Goal: Transaction & Acquisition: Purchase product/service

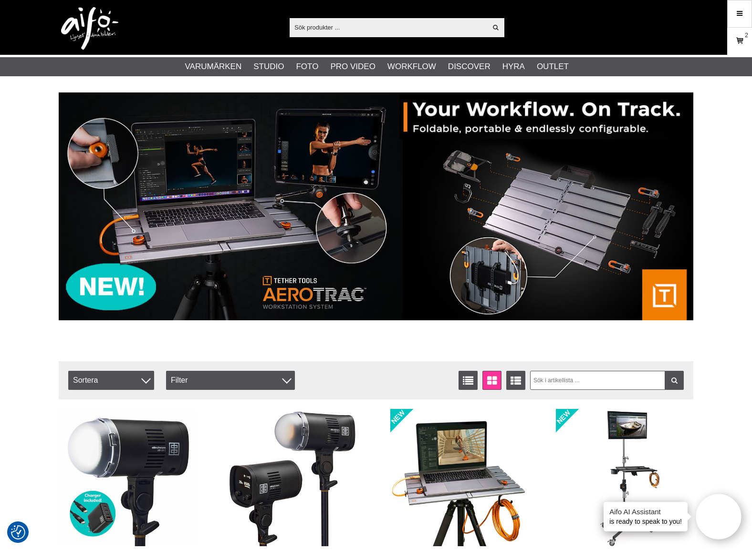
click at [738, 40] on icon at bounding box center [739, 41] width 10 height 10
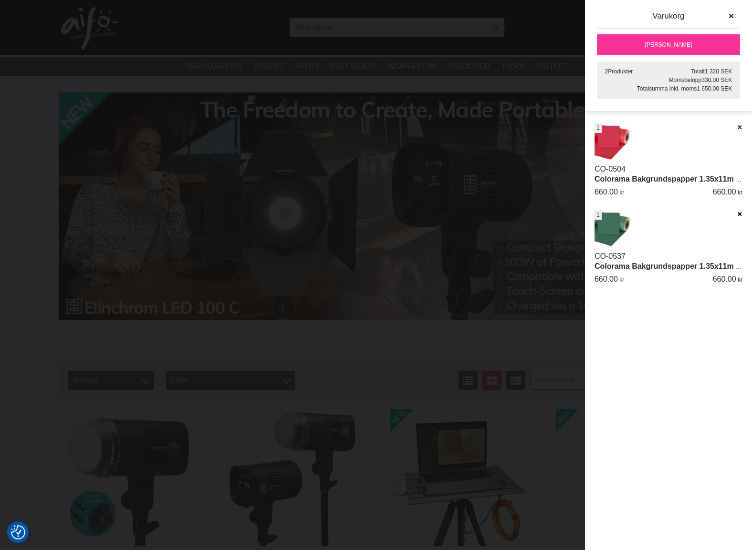
click at [737, 213] on icon at bounding box center [739, 214] width 6 height 7
click at [739, 127] on icon at bounding box center [739, 127] width 6 height 7
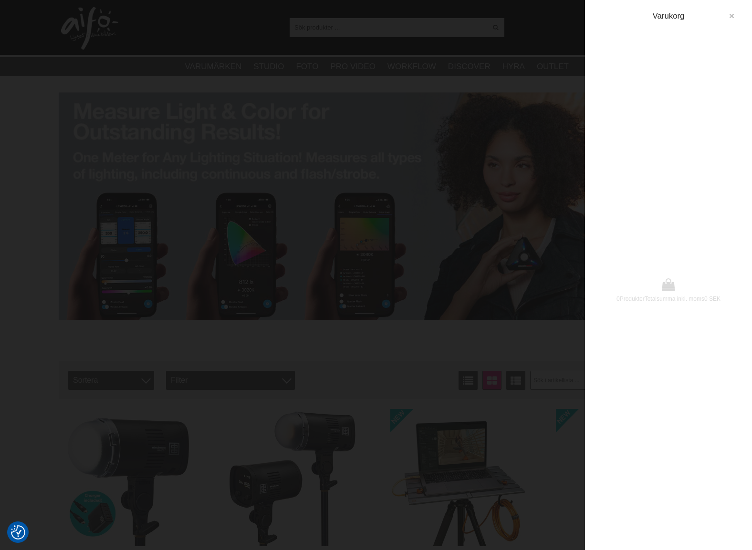
click at [731, 17] on icon "button" at bounding box center [731, 16] width 7 height 7
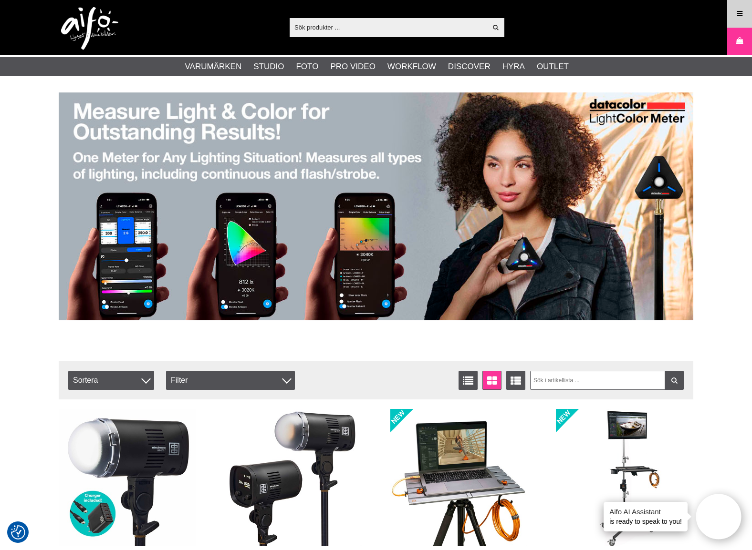
click at [735, 15] on icon at bounding box center [739, 14] width 9 height 10
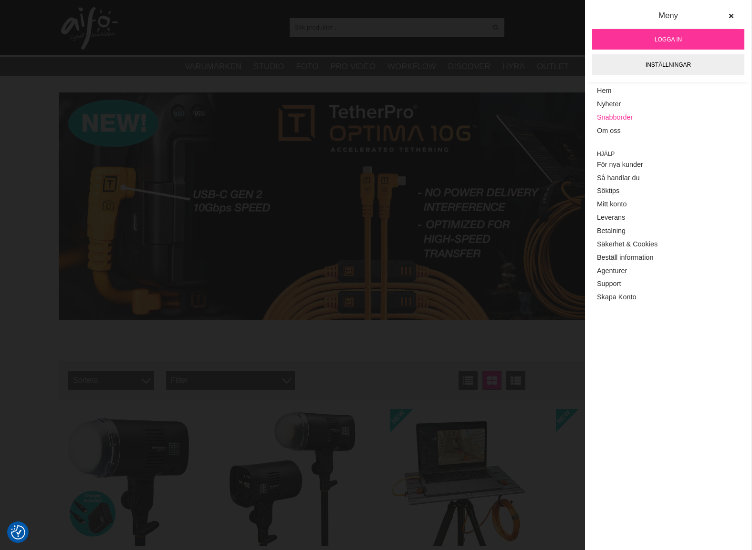
click at [622, 116] on link "Snabborder" at bounding box center [668, 117] width 143 height 13
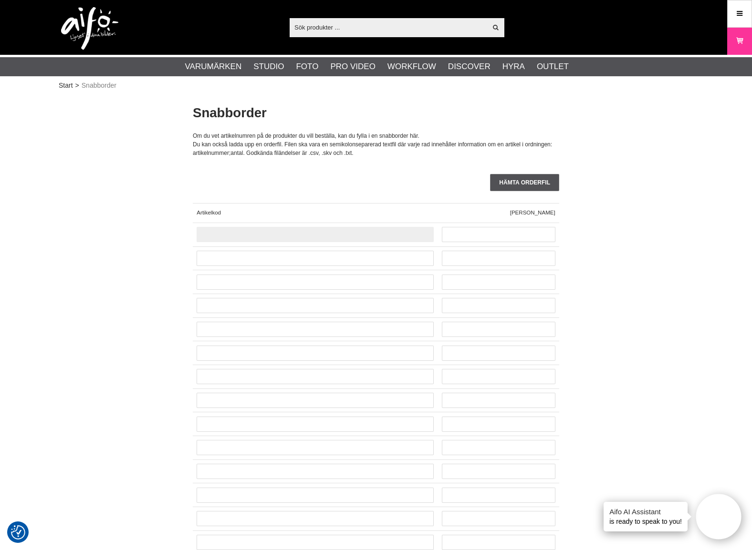
click at [278, 238] on input "text" at bounding box center [314, 234] width 237 height 15
type input "CO-0882"
type input "2"
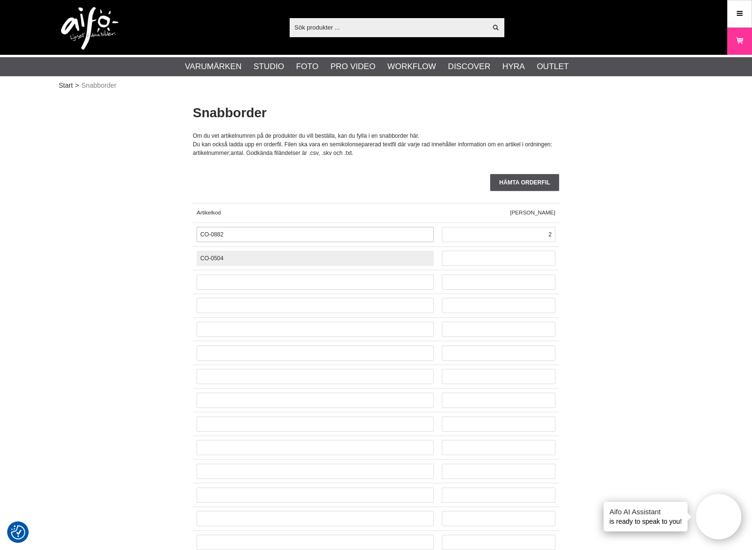
type input "CO-0504"
type input "1"
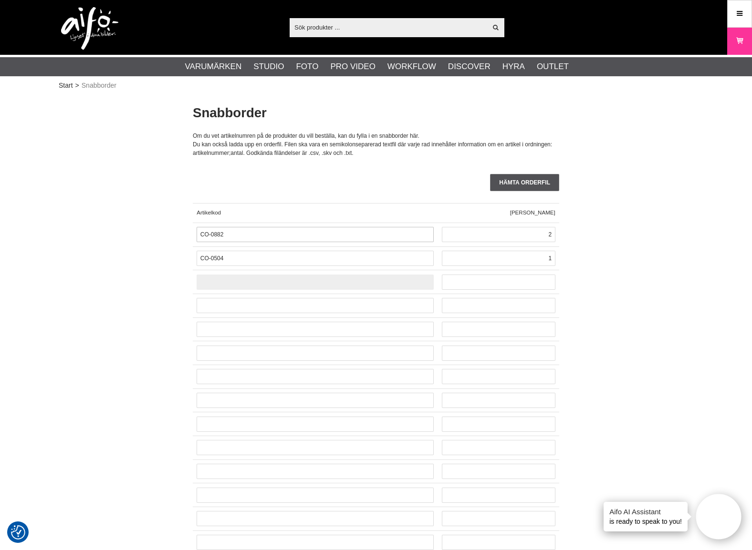
paste input "CO-"
type input "CO-0537"
type input "1"
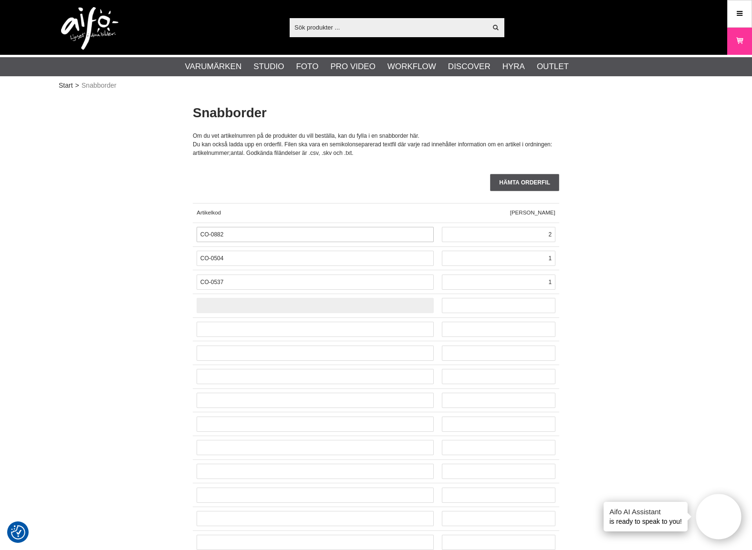
paste input "CO-"
type input "CO-0180"
type input "2"
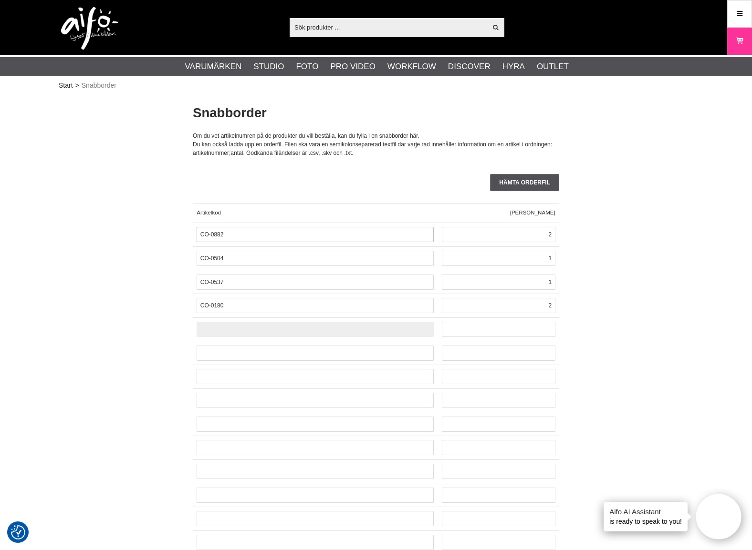
paste input "CO-"
type input "CO-1102"
type input "1"
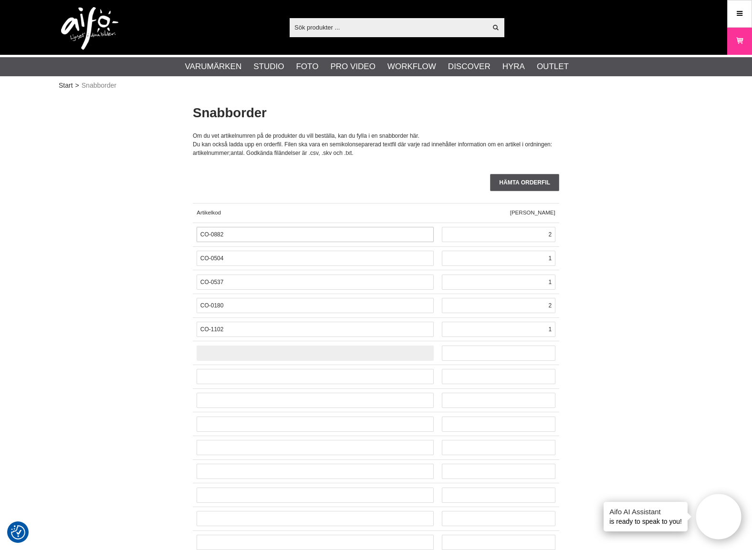
paste input "CO-"
type input "CO-0121"
type input "1"
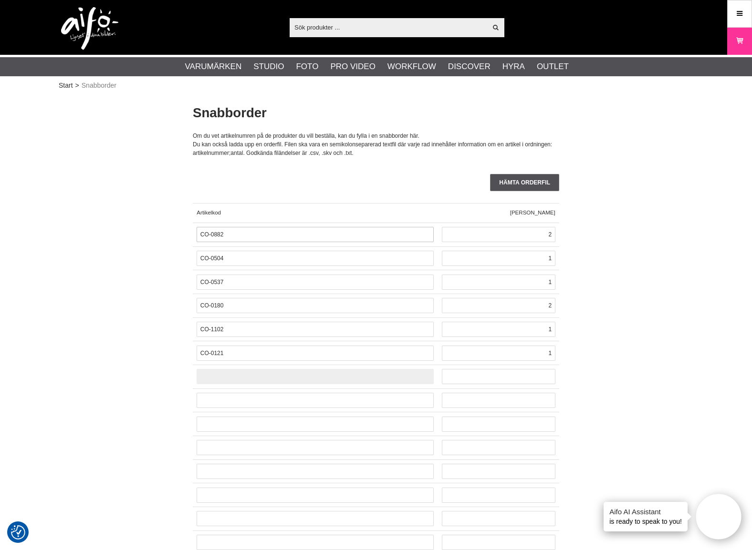
paste input "CO-"
type input "CO-0177"
type input "1"
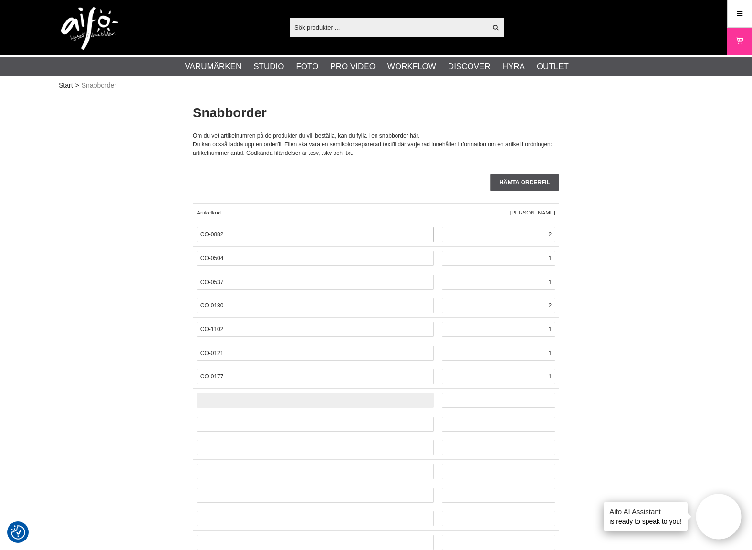
paste input "CO-"
type input "CO-0179"
type input "1"
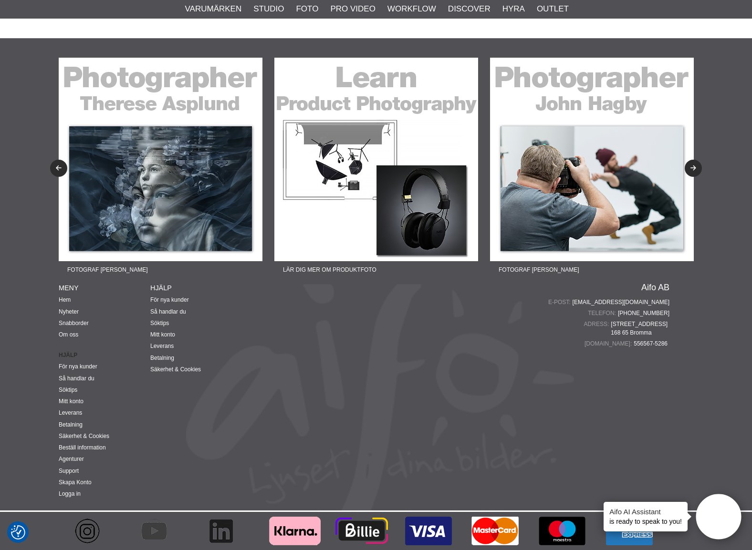
scroll to position [2210, 0]
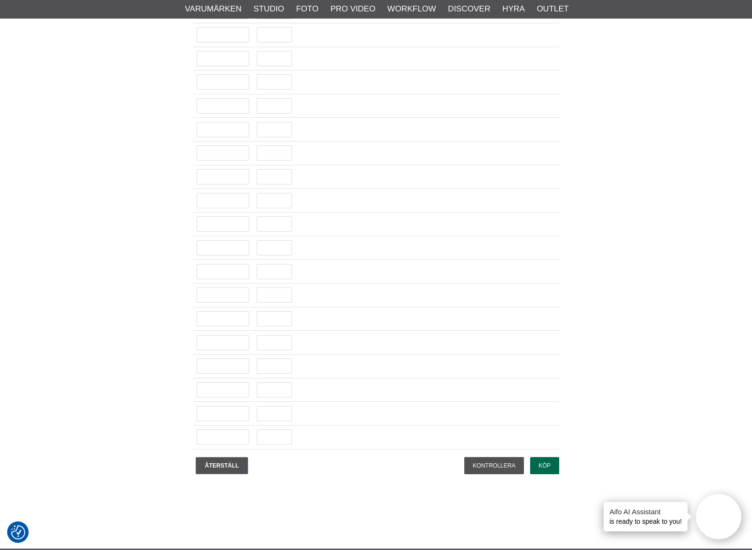
click at [546, 469] on input "Köp" at bounding box center [544, 465] width 29 height 17
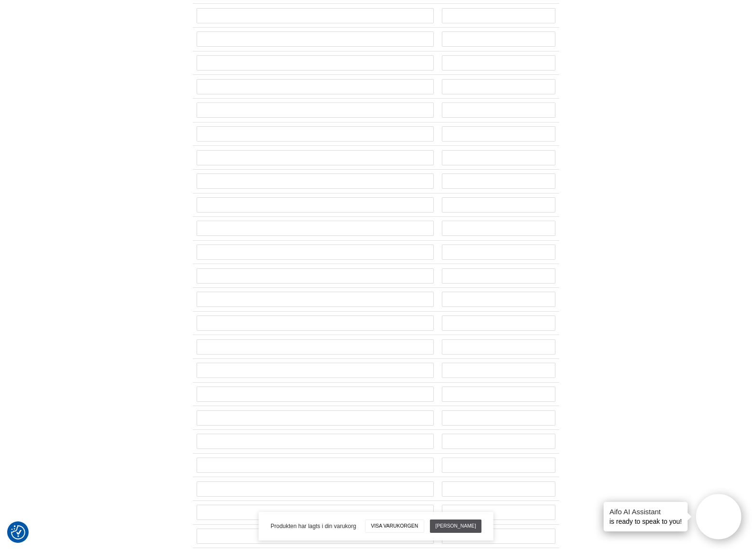
scroll to position [0, 0]
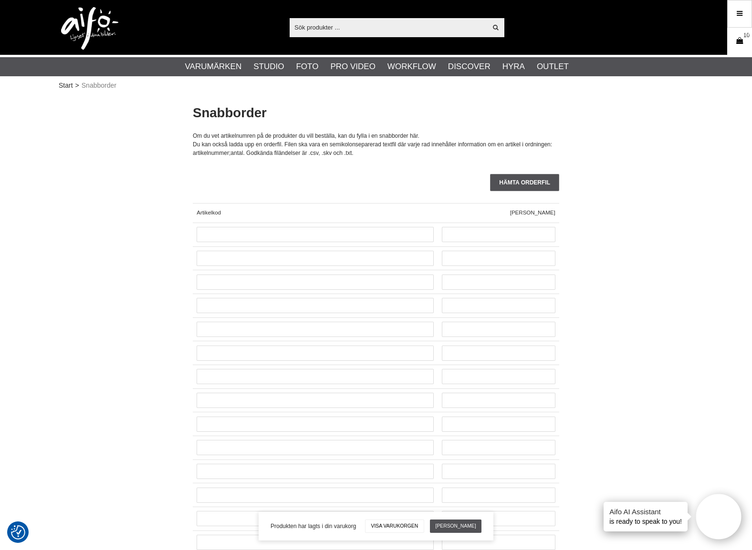
click at [742, 37] on icon at bounding box center [739, 41] width 10 height 10
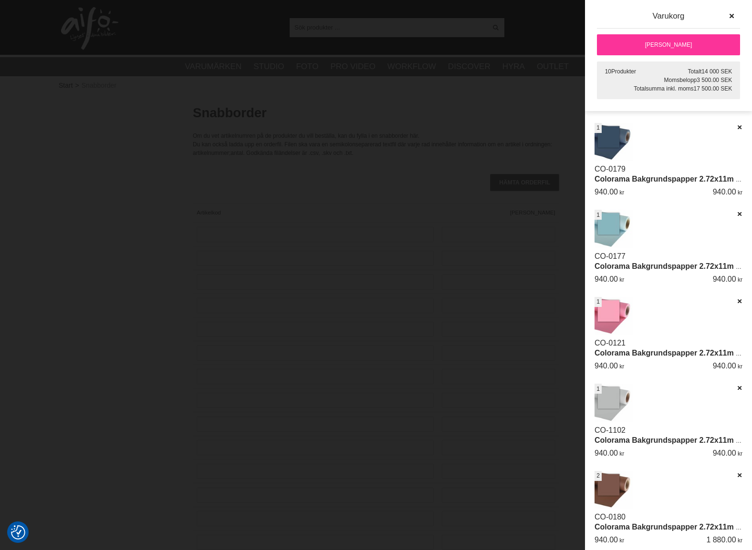
click at [674, 44] on link "[PERSON_NAME]" at bounding box center [668, 44] width 143 height 21
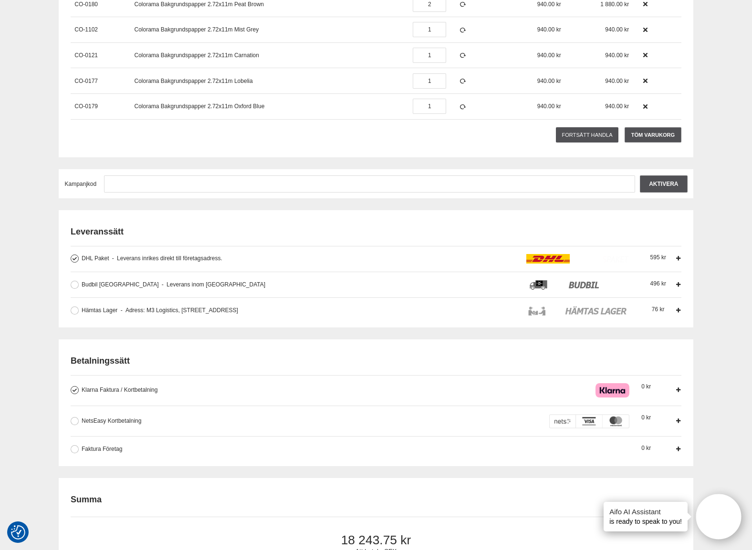
scroll to position [286, 0]
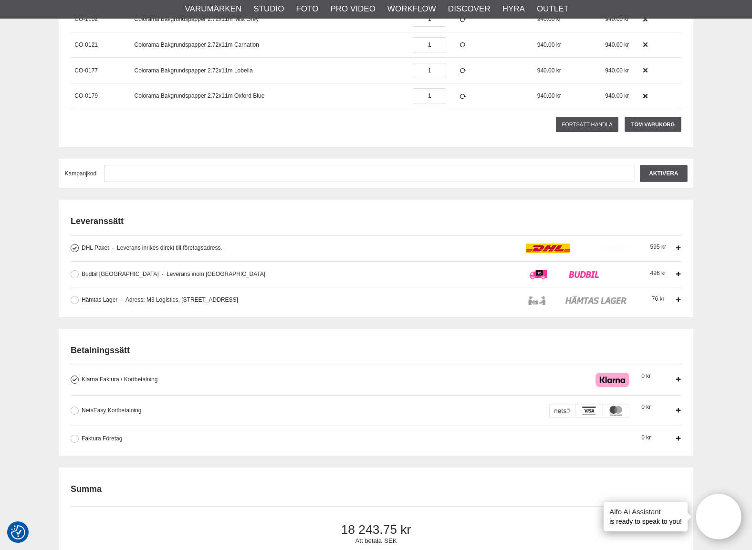
type input "[PERSON_NAME][EMAIL_ADDRESS][DOMAIN_NAME]"
drag, startPoint x: 283, startPoint y: 267, endPoint x: 26, endPoint y: 184, distance: 270.5
click at [25, 184] on div "Kassa Varukorg Exkl. moms Artikelkod Benämning Antal Pris Rabatt Belopp Radera …" at bounding box center [376, 517] width 752 height 1422
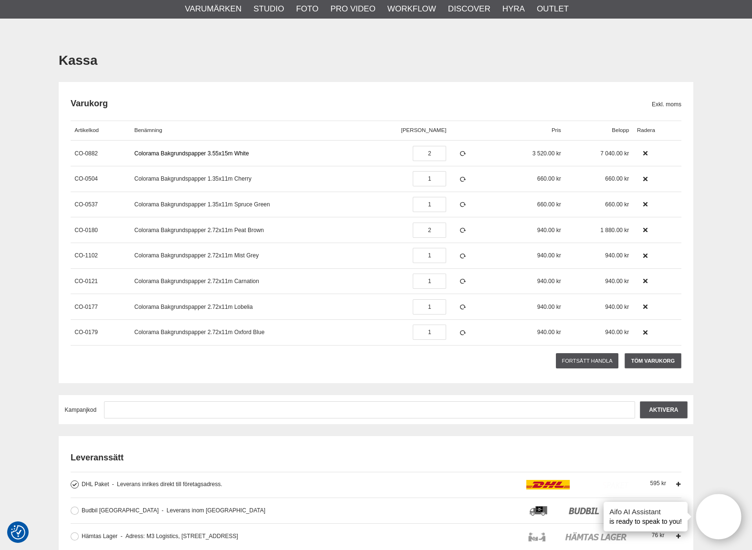
scroll to position [0, 0]
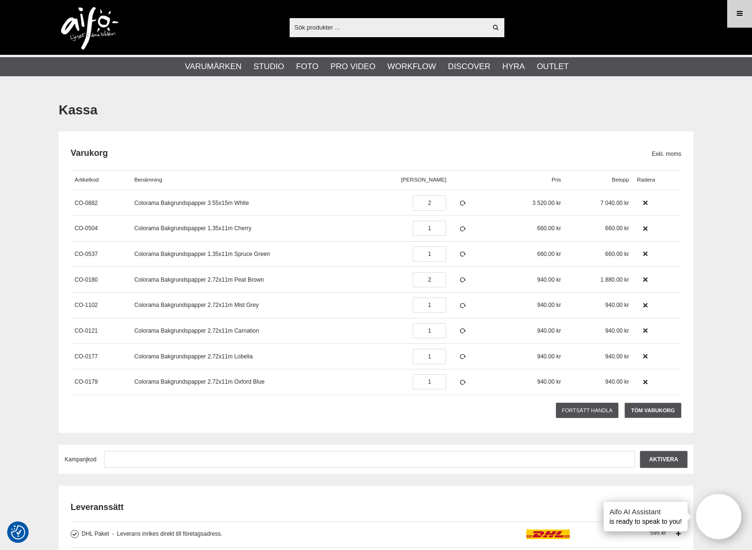
click at [741, 15] on icon at bounding box center [739, 14] width 9 height 10
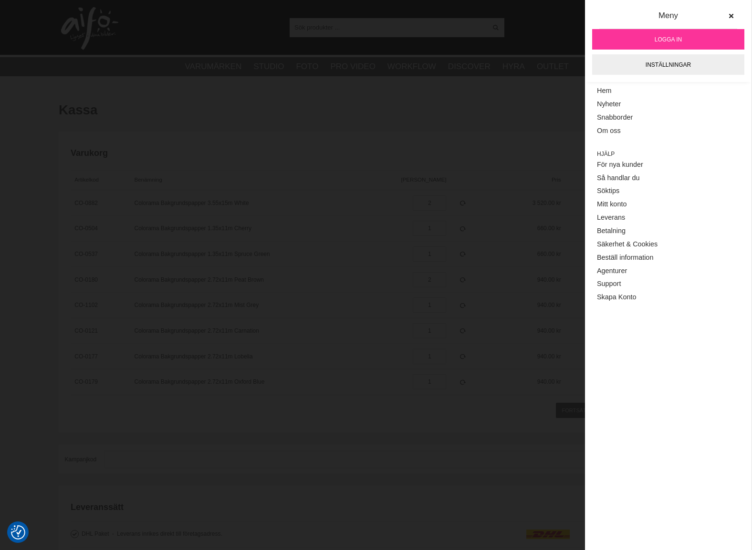
click at [650, 48] on link "Logga in" at bounding box center [668, 39] width 152 height 21
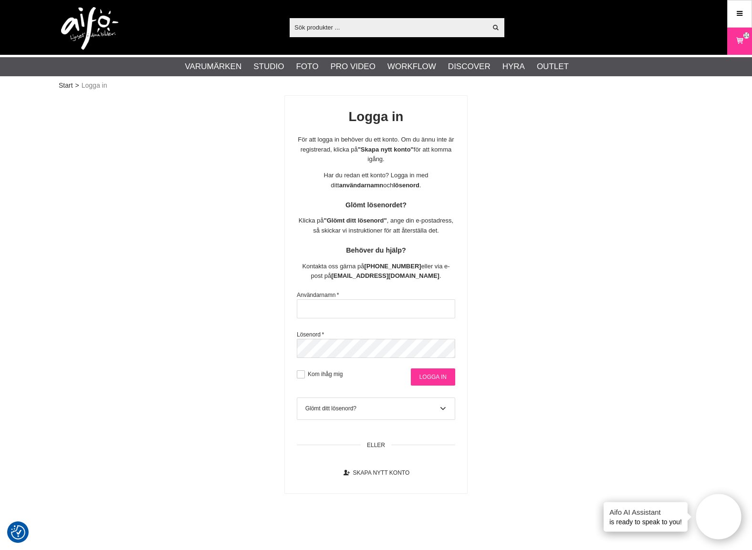
type input "david@goecker.se"
click at [439, 377] on input "Logga in" at bounding box center [433, 377] width 44 height 17
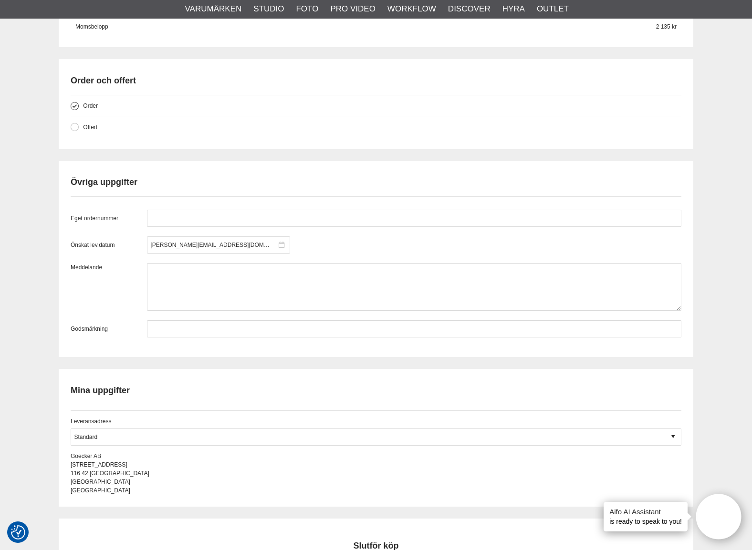
scroll to position [906, 0]
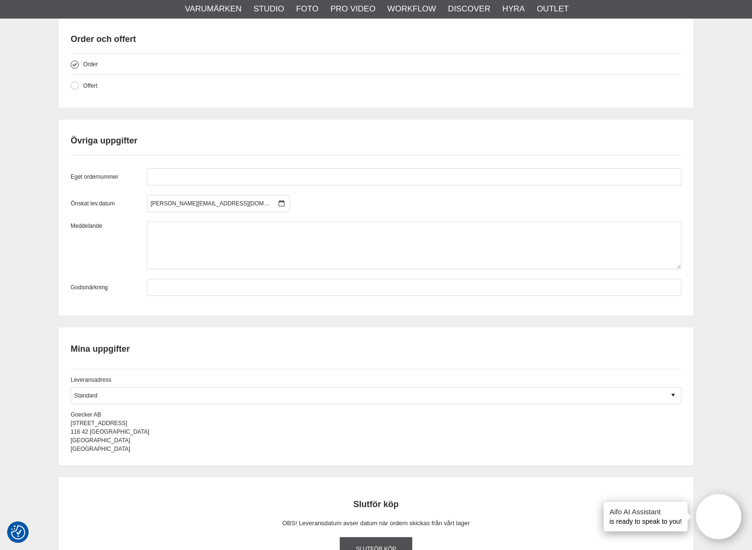
drag, startPoint x: 172, startPoint y: 178, endPoint x: 178, endPoint y: 180, distance: 6.0
click at [172, 178] on input "text" at bounding box center [414, 176] width 534 height 17
drag, startPoint x: 135, startPoint y: 177, endPoint x: 66, endPoint y: 197, distance: 71.4
click at [83, 183] on div "Eget ordernummer 69344" at bounding box center [376, 176] width 610 height 17
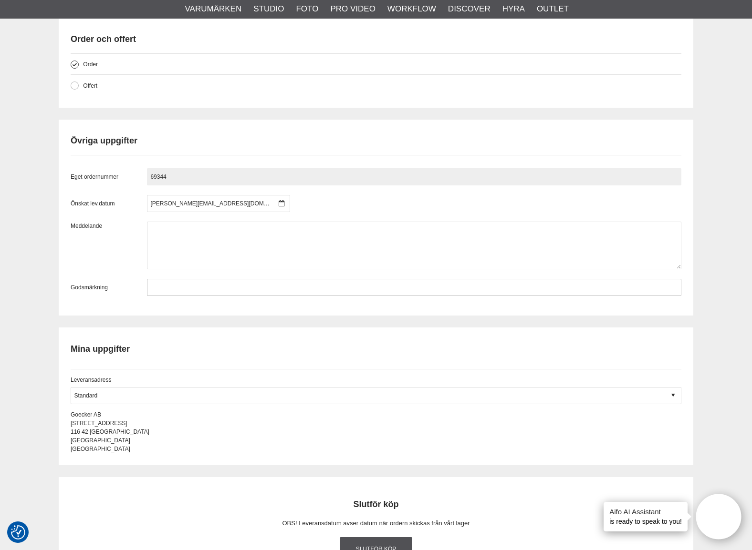
type input "69344"
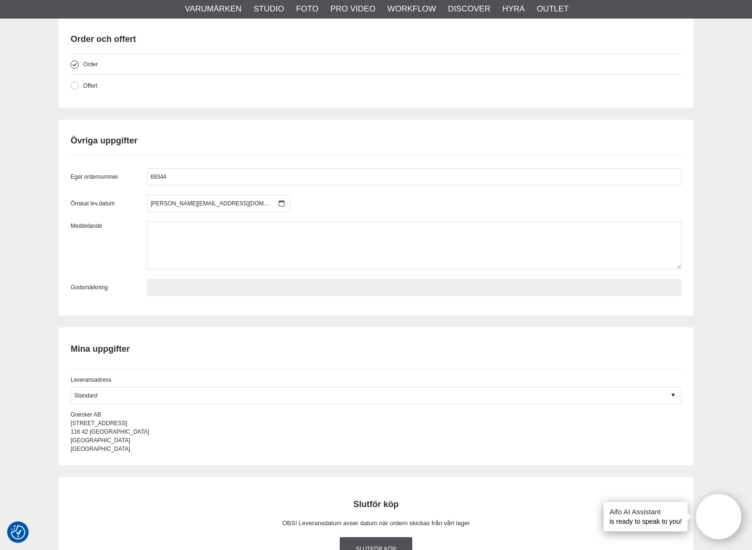
drag, startPoint x: 195, startPoint y: 288, endPoint x: 198, endPoint y: 284, distance: 5.1
click at [195, 288] on input "text" at bounding box center [414, 287] width 534 height 17
paste input "69344"
type input "69344"
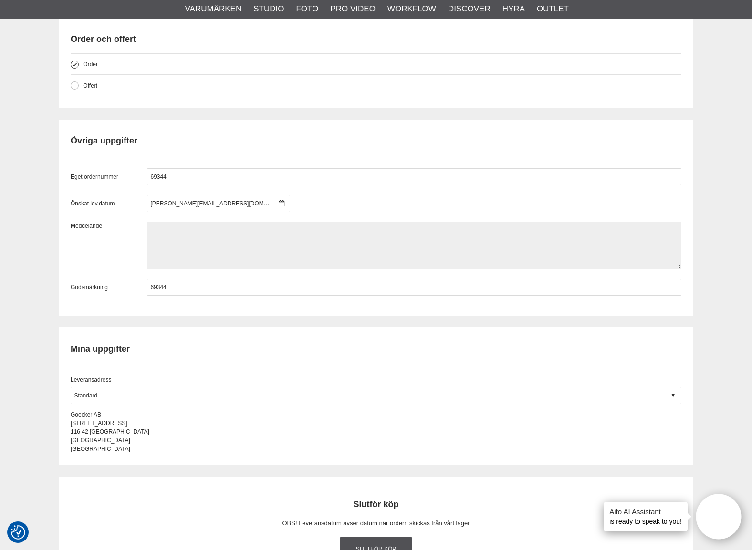
click at [206, 253] on textarea at bounding box center [414, 246] width 534 height 48
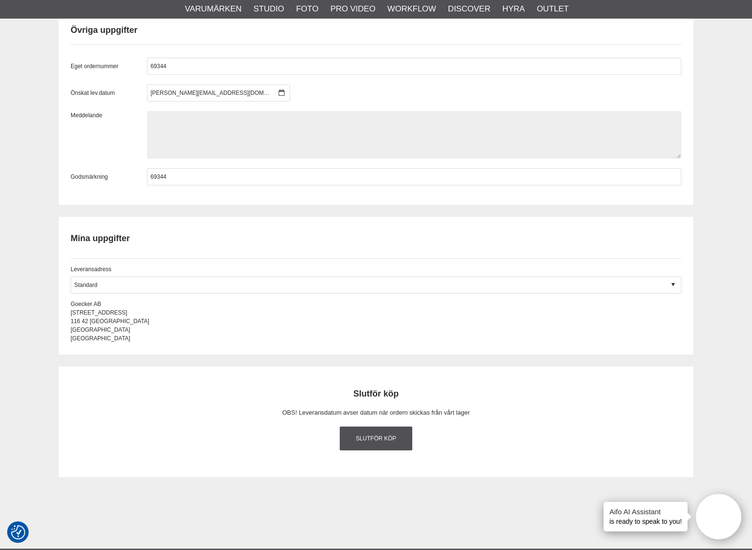
scroll to position [1049, 0]
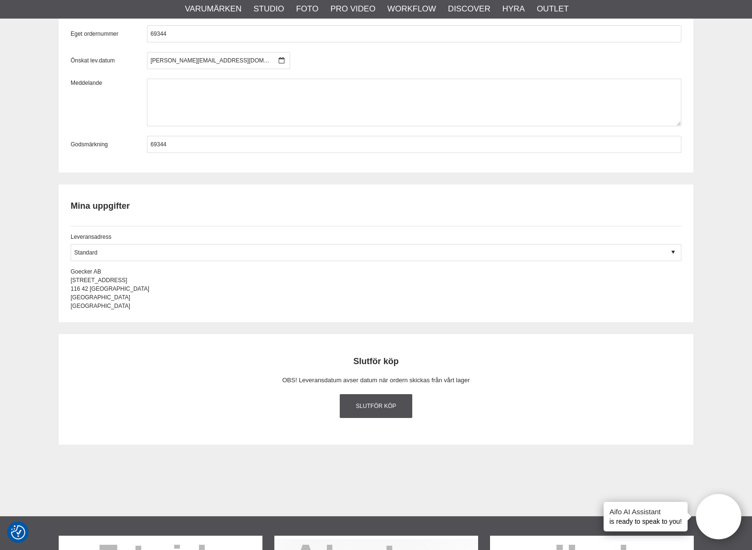
click at [379, 412] on link "Slutför köp" at bounding box center [376, 406] width 72 height 24
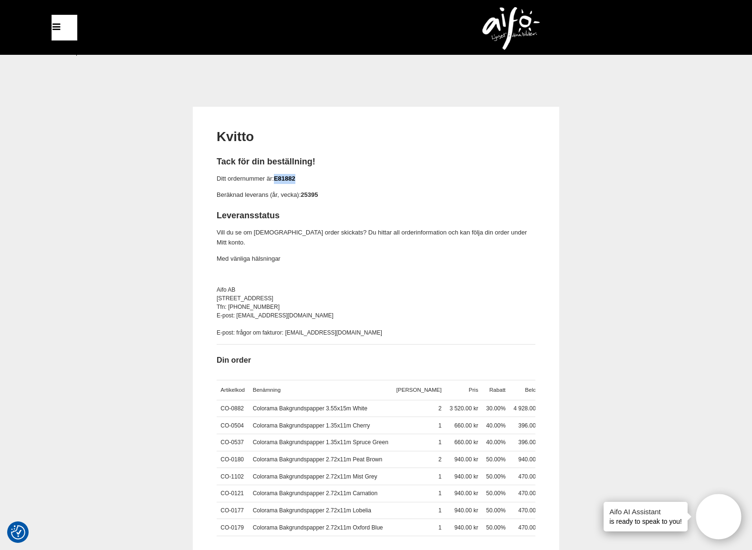
drag, startPoint x: 288, startPoint y: 177, endPoint x: 275, endPoint y: 179, distance: 13.4
click at [275, 179] on p "Ditt ordernummer är: E81882" at bounding box center [375, 179] width 319 height 10
click at [124, 200] on div "Kvitto Tack för din beställning! Ditt ordernummer är: E81882 Beräknad leverans …" at bounding box center [376, 339] width 634 height 465
